Goal: Use online tool/utility: Utilize a website feature to perform a specific function

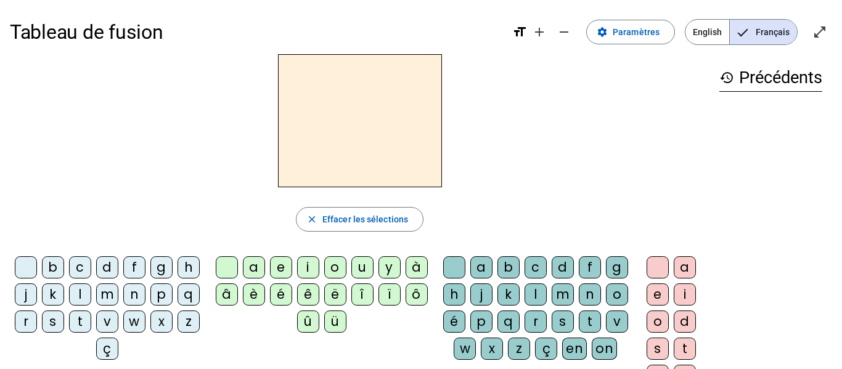
scroll to position [33, 0]
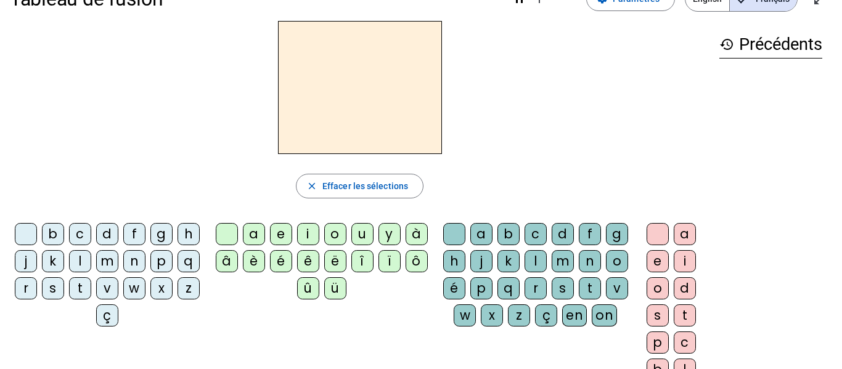
click at [91, 255] on div "l" at bounding box center [80, 261] width 22 height 22
click at [259, 235] on div "a" at bounding box center [254, 234] width 22 height 22
click at [574, 263] on div "m" at bounding box center [563, 261] width 22 height 22
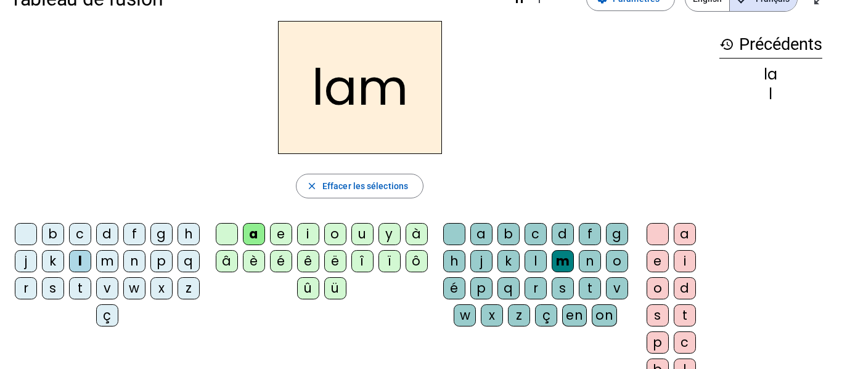
click at [654, 263] on div "e" at bounding box center [658, 261] width 22 height 22
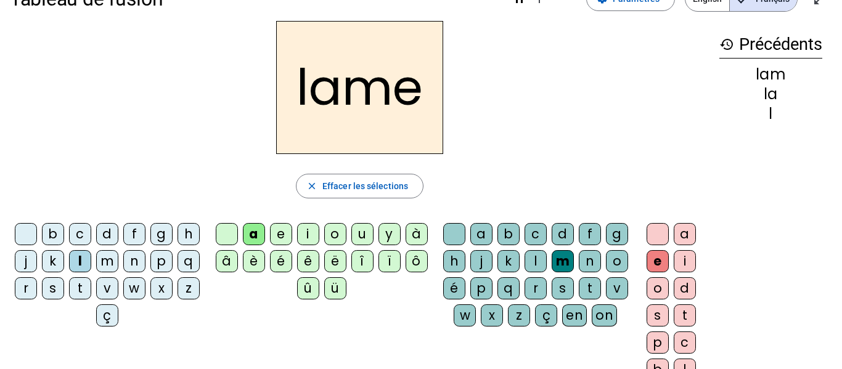
click at [118, 232] on div "d" at bounding box center [107, 234] width 22 height 22
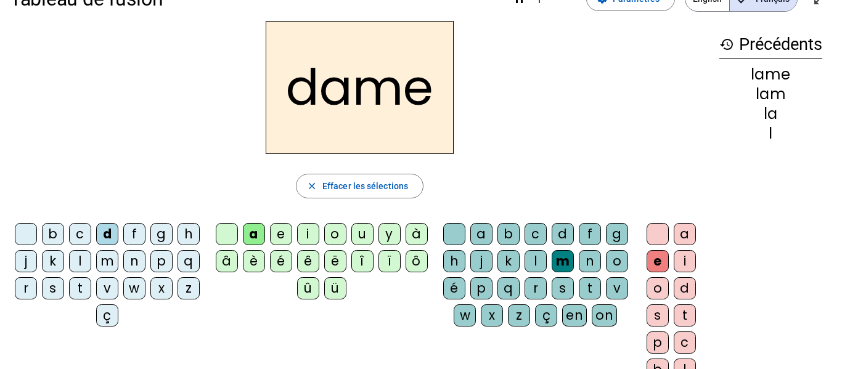
click at [91, 239] on div "c" at bounding box center [80, 234] width 22 height 22
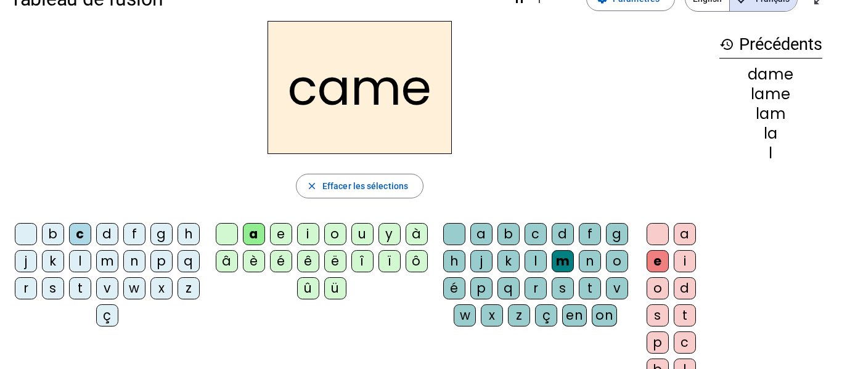
click at [579, 272] on div "n" at bounding box center [590, 261] width 22 height 22
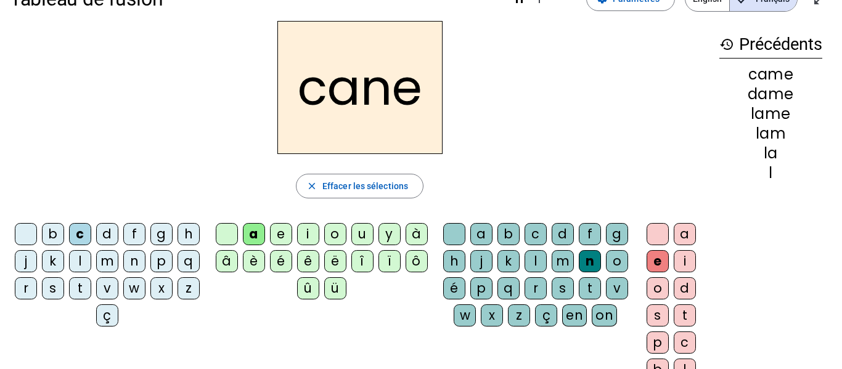
click at [606, 245] on div "g" at bounding box center [617, 234] width 22 height 22
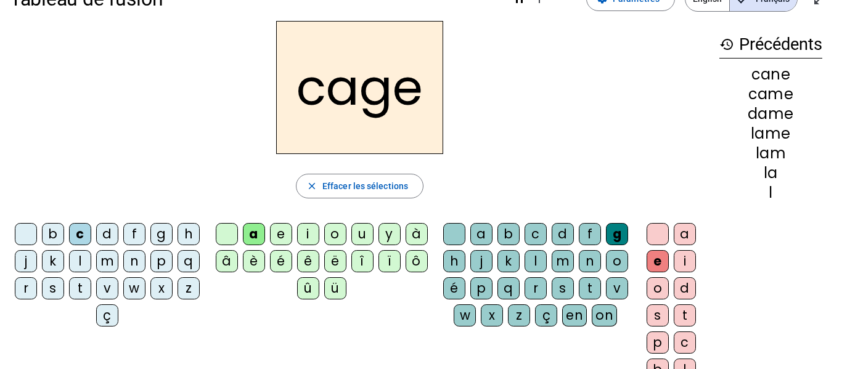
click at [150, 272] on div "p" at bounding box center [161, 261] width 22 height 22
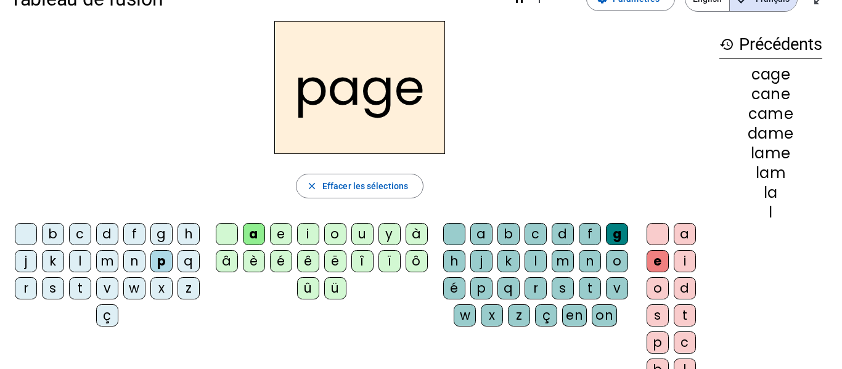
click at [64, 286] on div "s" at bounding box center [53, 288] width 22 height 22
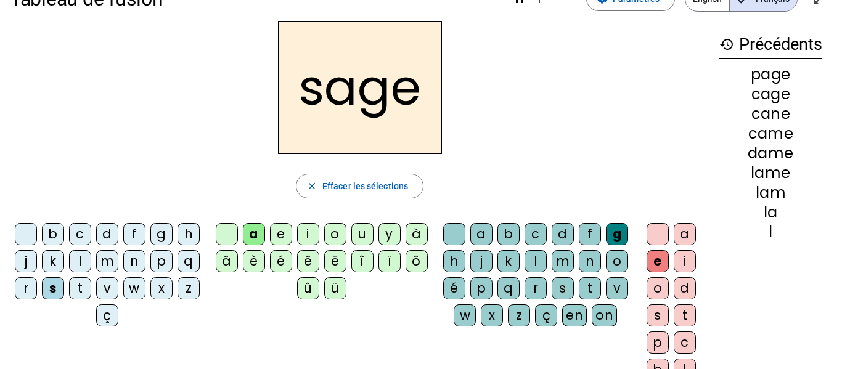
click at [118, 265] on div "m" at bounding box center [107, 261] width 22 height 22
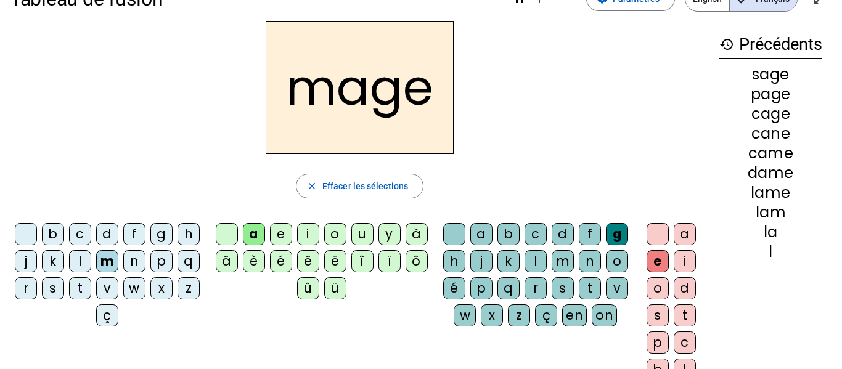
click at [361, 240] on div "u" at bounding box center [362, 234] width 22 height 22
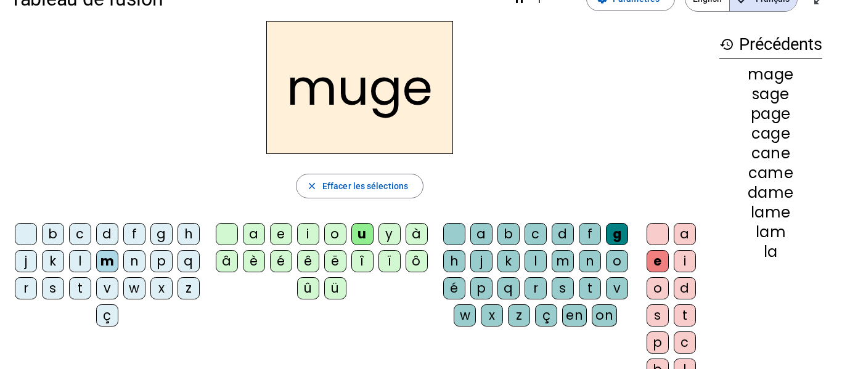
click at [91, 254] on div "l" at bounding box center [80, 261] width 22 height 22
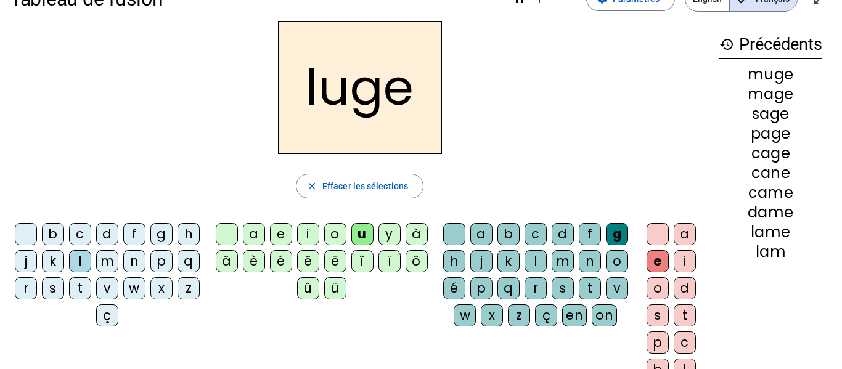
click at [579, 272] on div "n" at bounding box center [590, 261] width 22 height 22
